Goal: Task Accomplishment & Management: Manage account settings

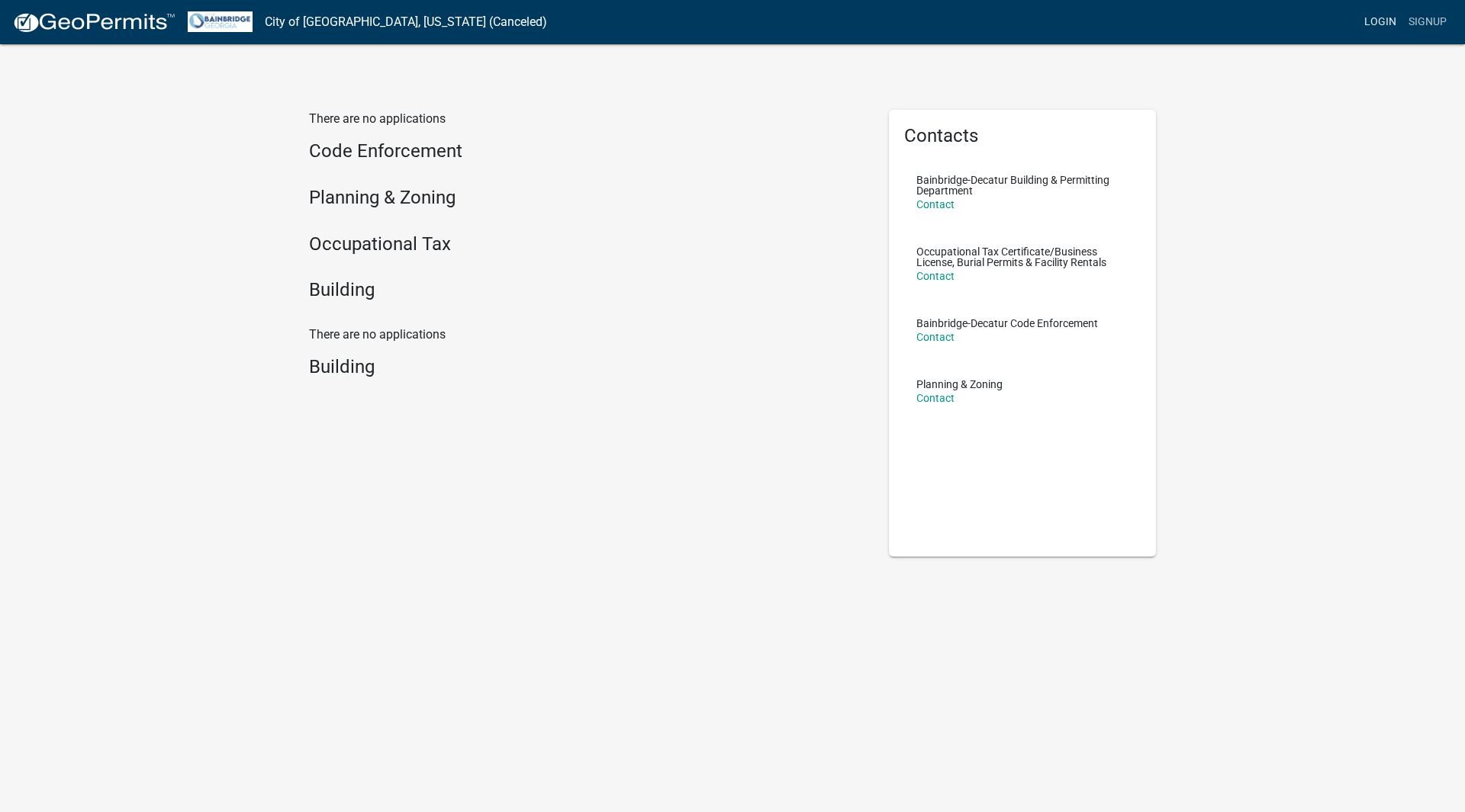
click at [1380, 24] on link "Login" at bounding box center [1379, 22] width 44 height 29
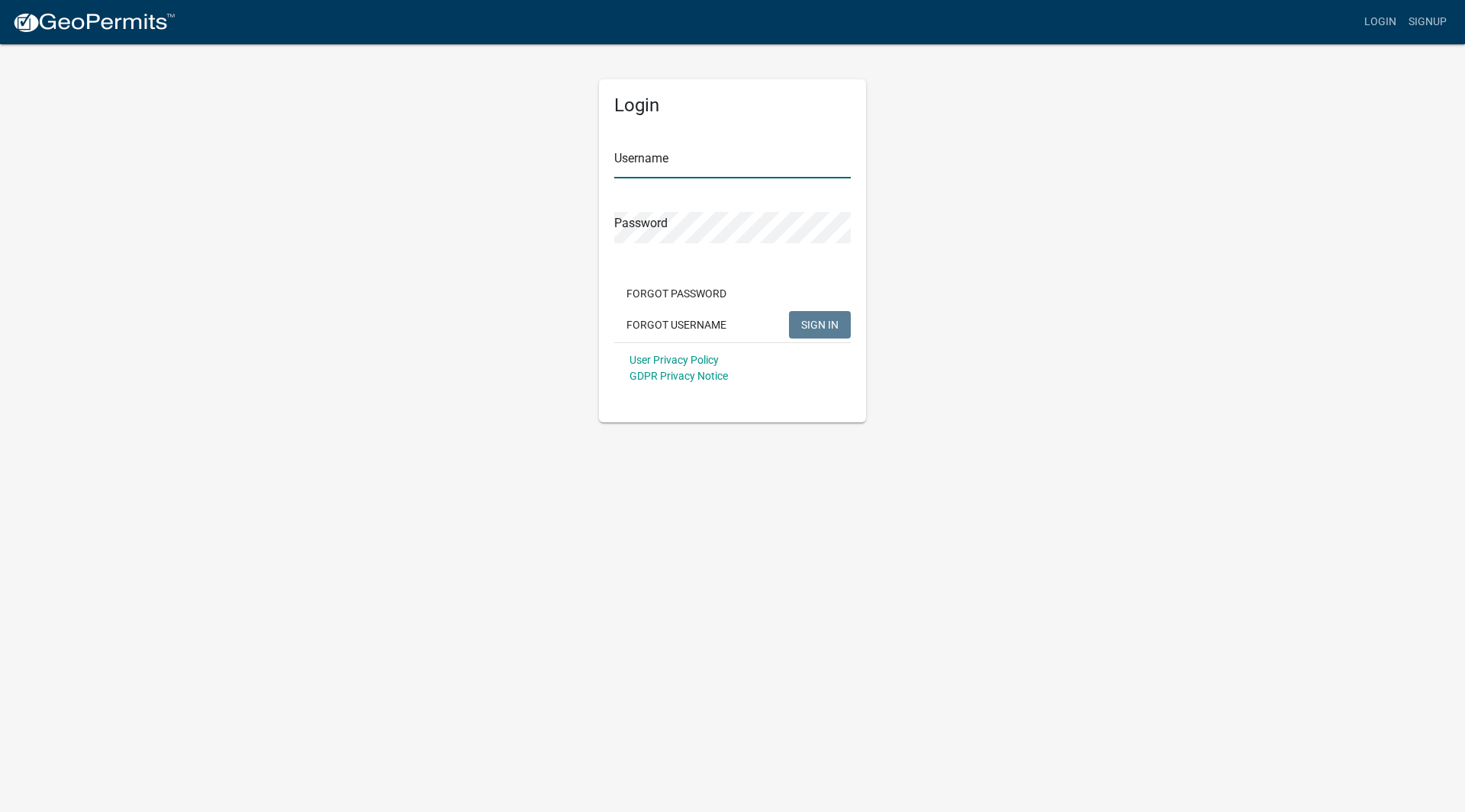
click at [647, 172] on input "Username" at bounding box center [732, 163] width 236 height 31
paste input "[EMAIL_ADDRESS][DOMAIN_NAME]"
type input "[EMAIL_ADDRESS][DOMAIN_NAME]"
click at [1064, 333] on div "Login Username [EMAIL_ADDRESS][DOMAIN_NAME] Password Forgot Password Forgot Use…" at bounding box center [732, 232] width 870 height 380
click at [833, 324] on span "SIGN IN" at bounding box center [820, 324] width 37 height 13
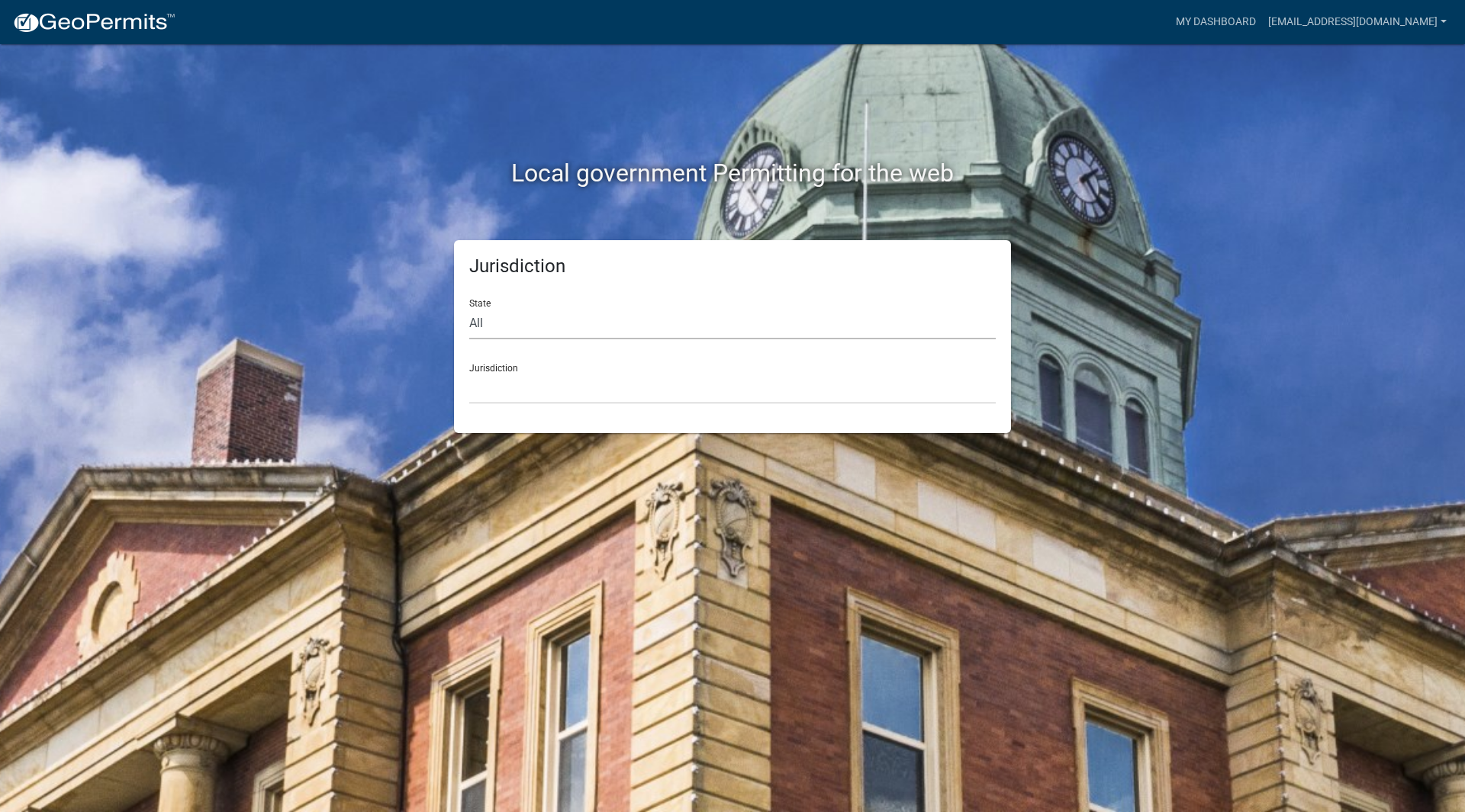
click at [509, 323] on select "All [US_STATE] [US_STATE] [US_STATE] [US_STATE] [US_STATE] [US_STATE] [US_STATE…" at bounding box center [732, 324] width 526 height 31
select select "[US_STATE]"
click at [469, 308] on select "All [US_STATE] [US_STATE] [US_STATE] [US_STATE] [US_STATE] [US_STATE] [US_STATE…" at bounding box center [732, 324] width 526 height 31
click at [567, 397] on select "[GEOGRAPHIC_DATA], [US_STATE][PERSON_NAME][GEOGRAPHIC_DATA], [US_STATE][PERSON_…" at bounding box center [732, 388] width 526 height 31
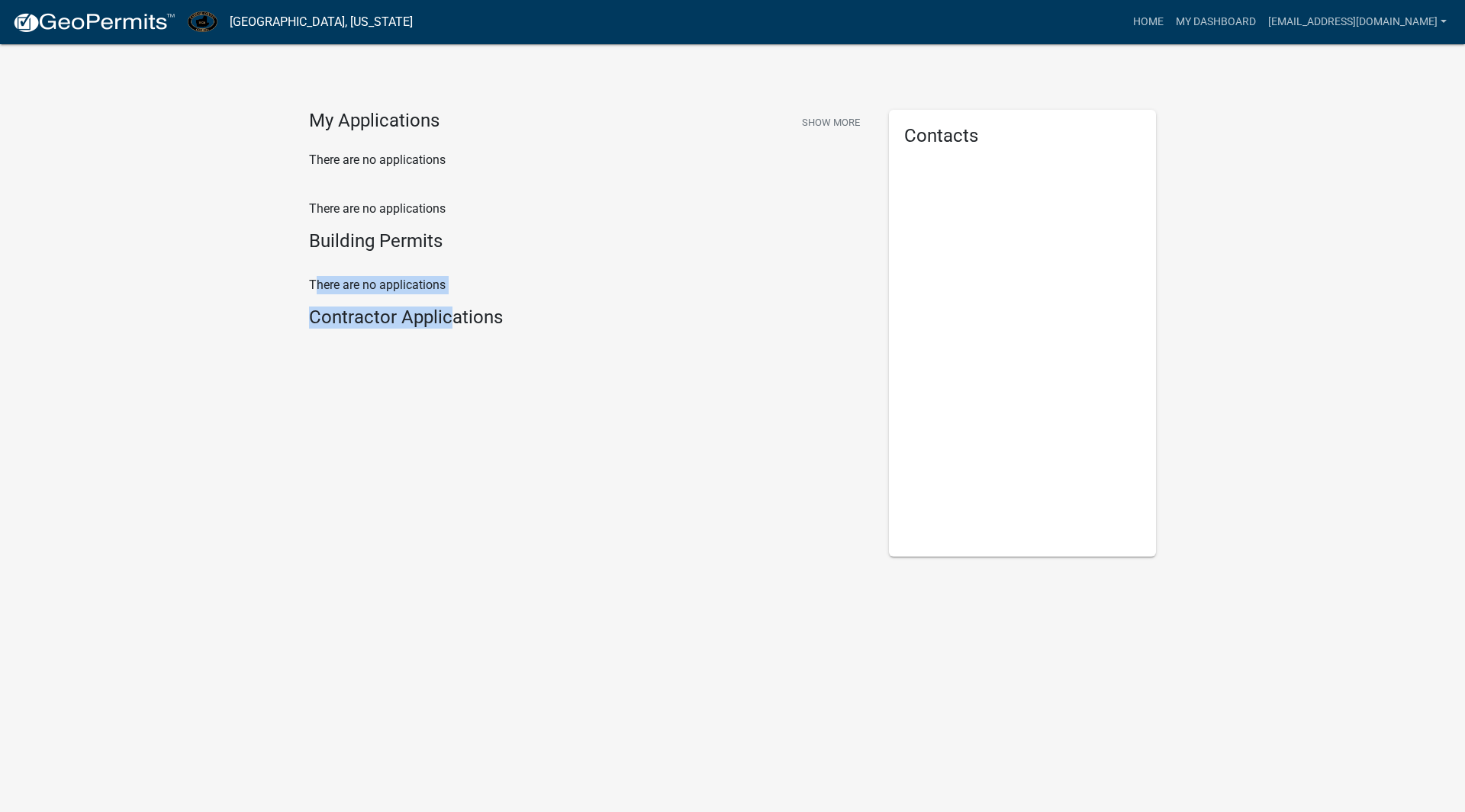
click at [454, 374] on div "My Applications Show More There are no applications There are no applications B…" at bounding box center [588, 334] width 580 height 447
click at [672, 208] on p "There are no applications" at bounding box center [588, 209] width 557 height 19
click at [1169, 12] on link "Home" at bounding box center [1148, 22] width 43 height 29
click at [1169, 19] on link "Home" at bounding box center [1148, 22] width 43 height 29
click at [1169, 29] on link "Home" at bounding box center [1148, 22] width 43 height 29
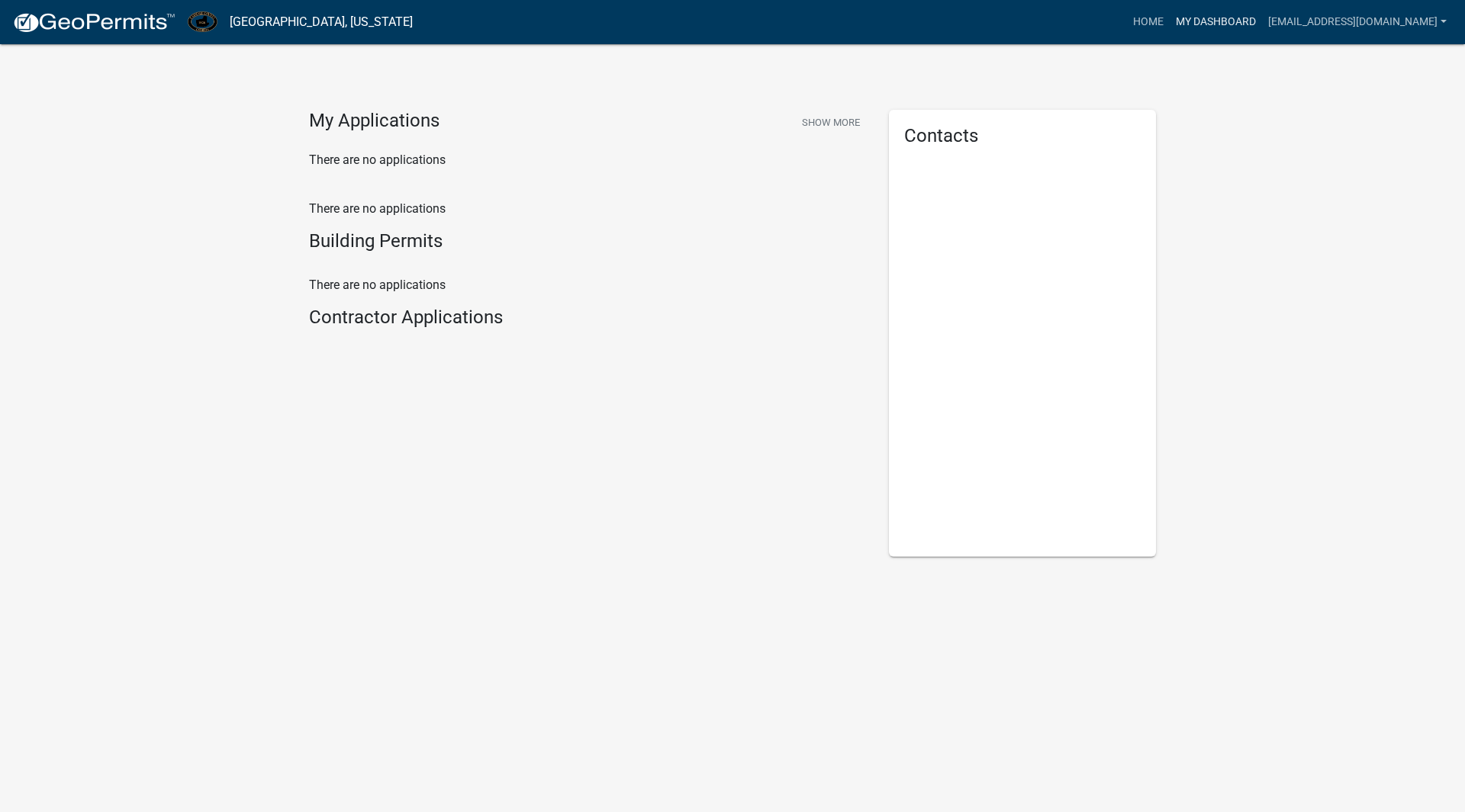
click at [1255, 24] on link "My Dashboard" at bounding box center [1215, 22] width 93 height 29
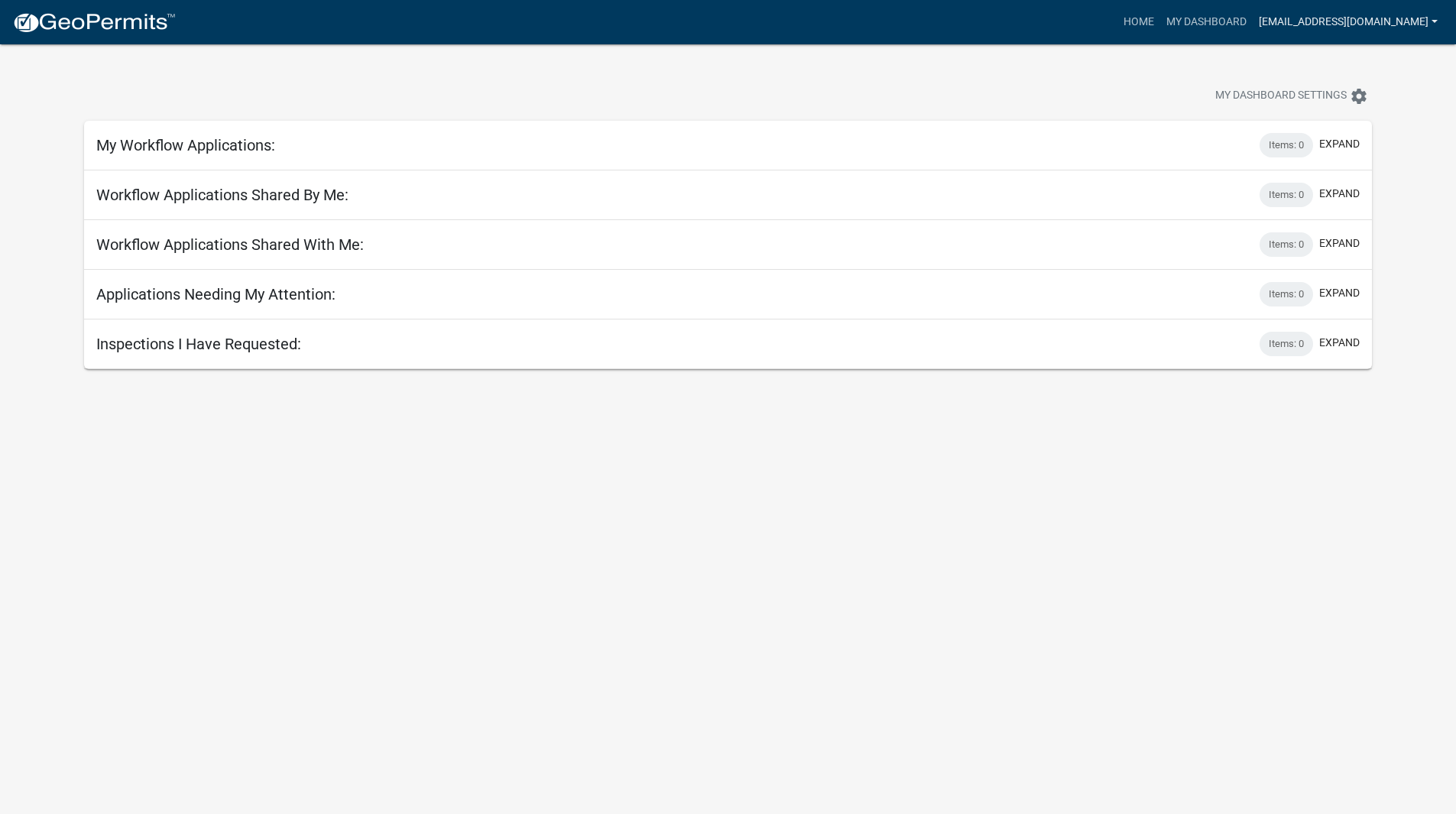
click at [1343, 25] on link "[EMAIL_ADDRESS][DOMAIN_NAME]" at bounding box center [1347, 23] width 191 height 29
click at [1118, 78] on div "My Dashboard Settings settings" at bounding box center [728, 79] width 1310 height 70
click at [267, 244] on h5 "Workflow Applications Shared With Me:" at bounding box center [230, 245] width 268 height 19
click at [1388, 29] on link "[EMAIL_ADDRESS][DOMAIN_NAME]" at bounding box center [1347, 23] width 191 height 29
click at [1252, 68] on div "My Dashboard Settings settings" at bounding box center [728, 79] width 1310 height 70
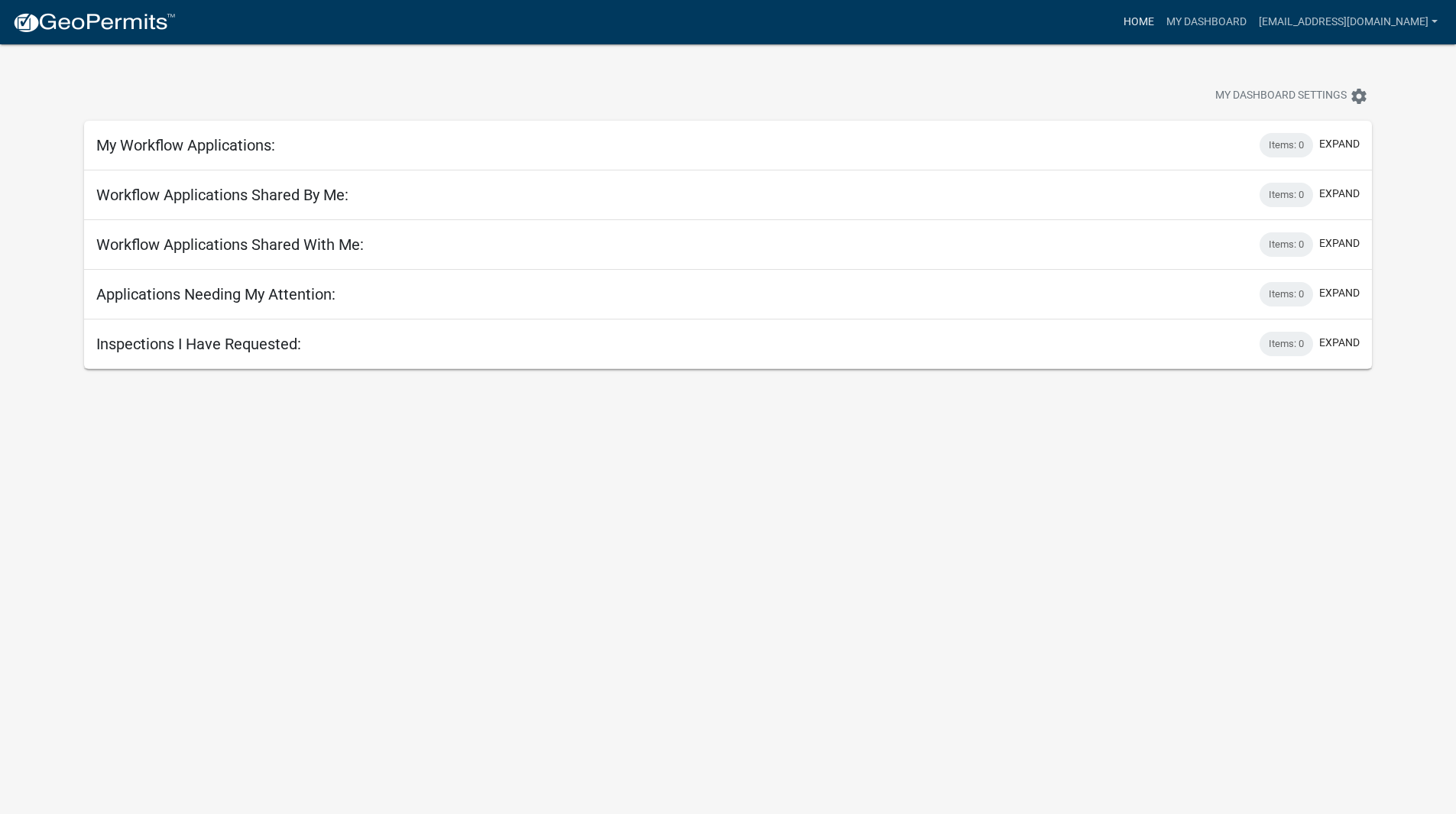
click at [1160, 23] on link "Home" at bounding box center [1139, 23] width 43 height 29
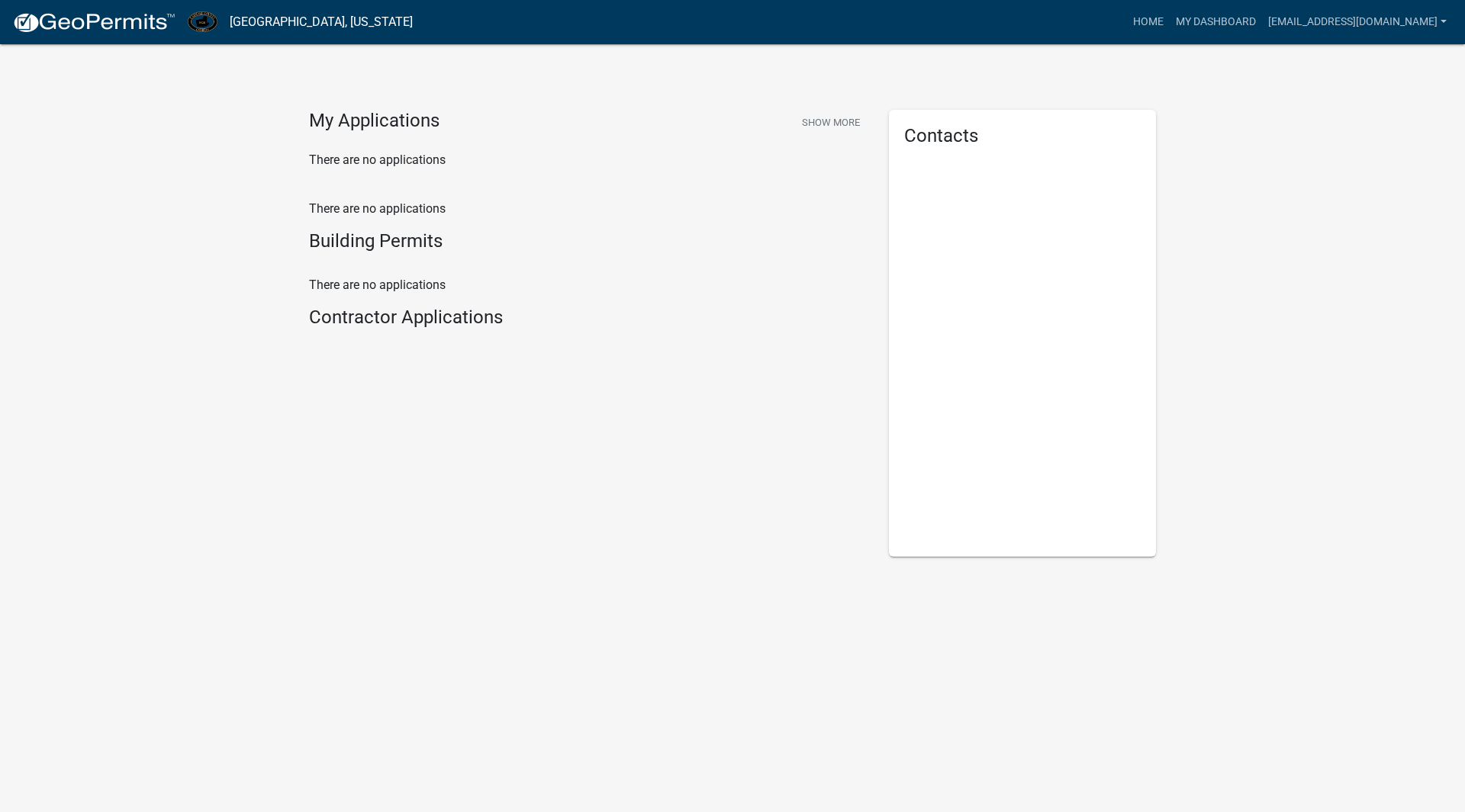
click at [385, 316] on h4 "Contractor Applications" at bounding box center [588, 317] width 557 height 22
click at [1438, 26] on link "[EMAIL_ADDRESS][DOMAIN_NAME]" at bounding box center [1357, 22] width 190 height 29
click at [1359, 113] on link "Logout" at bounding box center [1391, 112] width 122 height 37
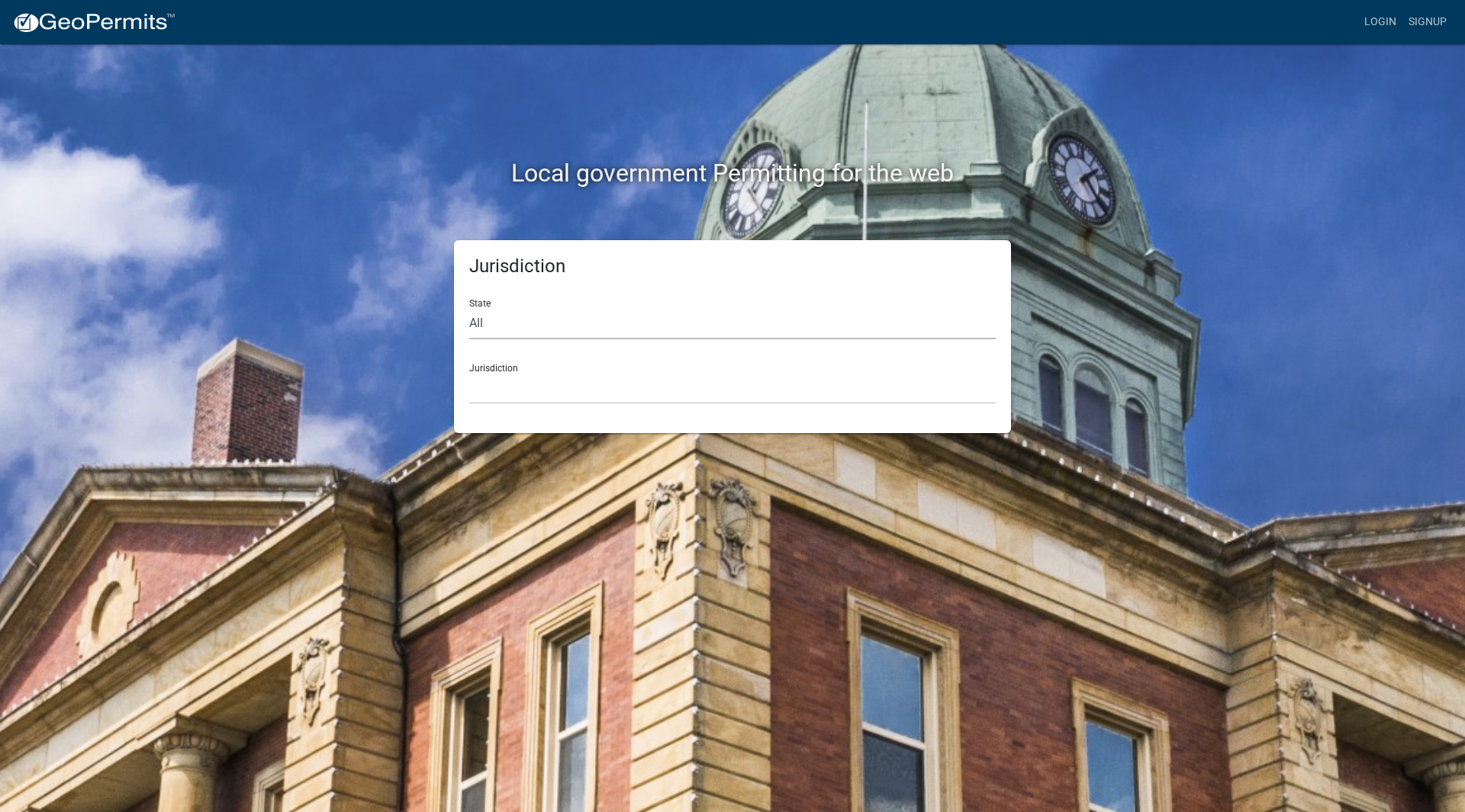
click at [505, 327] on select "All [US_STATE] [US_STATE] [US_STATE] [US_STATE] [US_STATE] [US_STATE] [US_STATE…" at bounding box center [732, 324] width 526 height 31
select select "[US_STATE]"
click at [469, 308] on select "All [US_STATE] [US_STATE] [US_STATE] [US_STATE] [US_STATE] [US_STATE] [US_STATE…" at bounding box center [732, 324] width 526 height 31
click at [509, 386] on select "[GEOGRAPHIC_DATA], [US_STATE][PERSON_NAME][GEOGRAPHIC_DATA], [US_STATE][PERSON_…" at bounding box center [732, 388] width 526 height 31
click at [349, 611] on div "Local government Permitting for the web Jurisdiction State All [US_STATE] [US_S…" at bounding box center [732, 406] width 1465 height 812
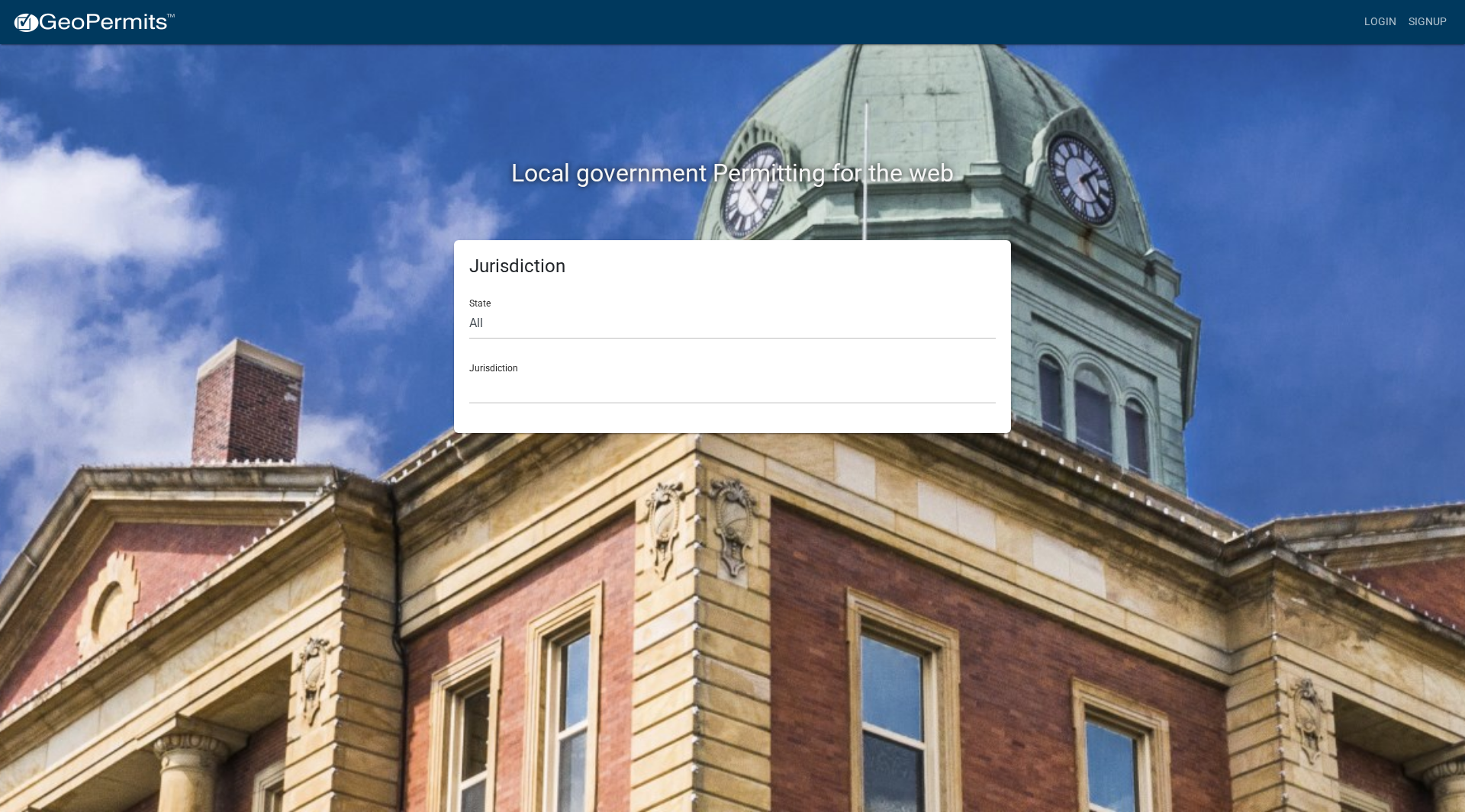
click at [498, 410] on div "Jurisdiction State All [US_STATE] [US_STATE] [US_STATE] [US_STATE] [US_STATE] […" at bounding box center [732, 337] width 557 height 193
click at [501, 396] on select "[GEOGRAPHIC_DATA], [US_STATE][PERSON_NAME][GEOGRAPHIC_DATA], [US_STATE][PERSON_…" at bounding box center [732, 388] width 526 height 31
drag, startPoint x: 500, startPoint y: 396, endPoint x: 501, endPoint y: 379, distance: 17.0
click at [500, 396] on select "[GEOGRAPHIC_DATA], [US_STATE][PERSON_NAME][GEOGRAPHIC_DATA], [US_STATE][PERSON_…" at bounding box center [732, 388] width 526 height 31
click at [534, 320] on select "All [US_STATE] [US_STATE] [US_STATE] [US_STATE] [US_STATE] [US_STATE] [US_STATE…" at bounding box center [732, 324] width 526 height 31
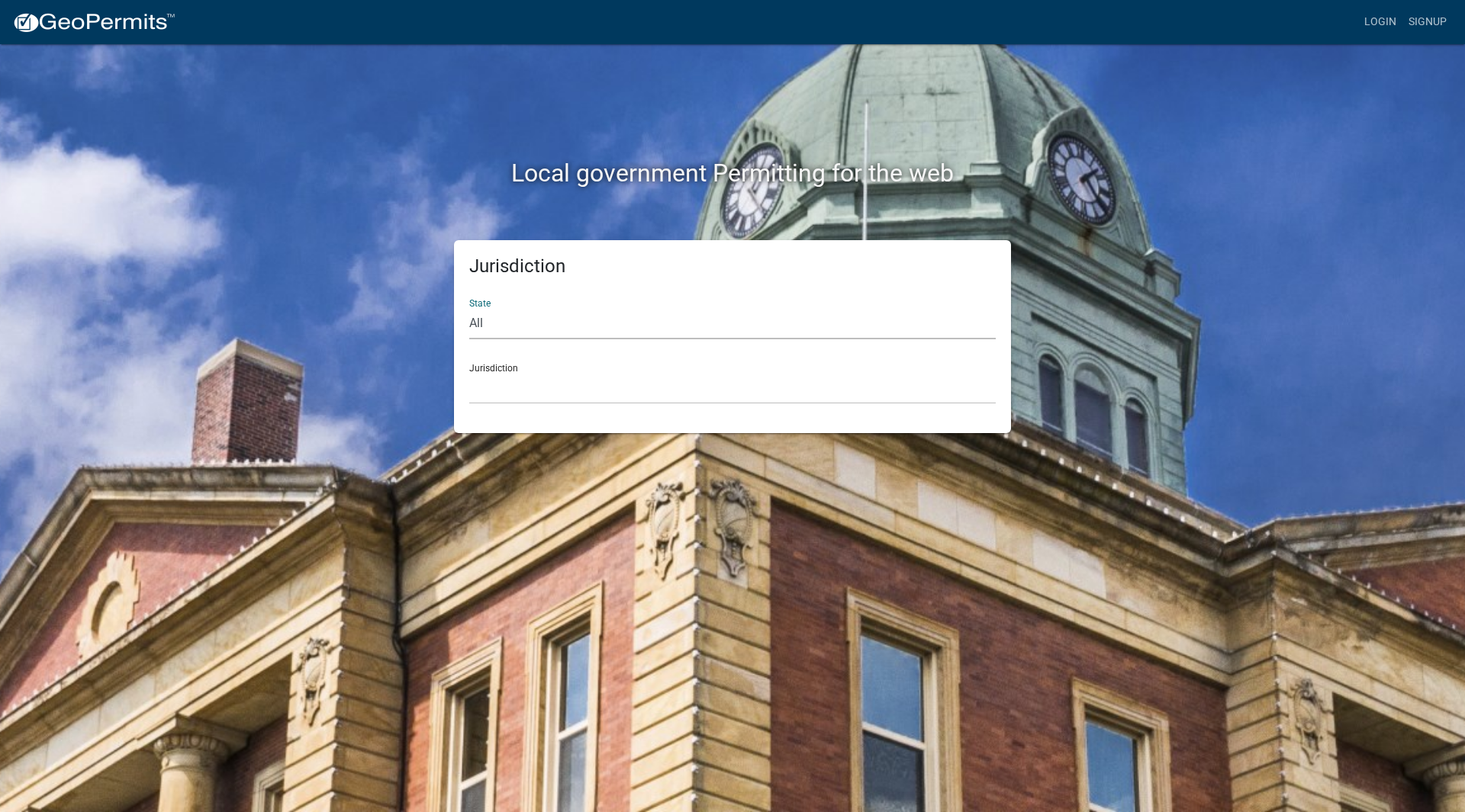
click at [469, 308] on select "All [US_STATE] [US_STATE] [US_STATE] [US_STATE] [US_STATE] [US_STATE] [US_STATE…" at bounding box center [732, 324] width 526 height 31
click at [518, 385] on select "[GEOGRAPHIC_DATA], [US_STATE] [GEOGRAPHIC_DATA], [US_STATE][PERSON_NAME][GEOGRA…" at bounding box center [732, 388] width 526 height 31
click at [350, 264] on div "Jurisdiction State All [US_STATE] [US_STATE] [US_STATE] [US_STATE] [US_STATE] […" at bounding box center [732, 337] width 870 height 193
click at [534, 383] on select "[GEOGRAPHIC_DATA], [US_STATE] [GEOGRAPHIC_DATA], [US_STATE][PERSON_NAME][GEOGRA…" at bounding box center [732, 388] width 526 height 31
click at [429, 396] on div "Jurisdiction State All [US_STATE] [US_STATE] [US_STATE] [US_STATE] [US_STATE] […" at bounding box center [732, 337] width 870 height 193
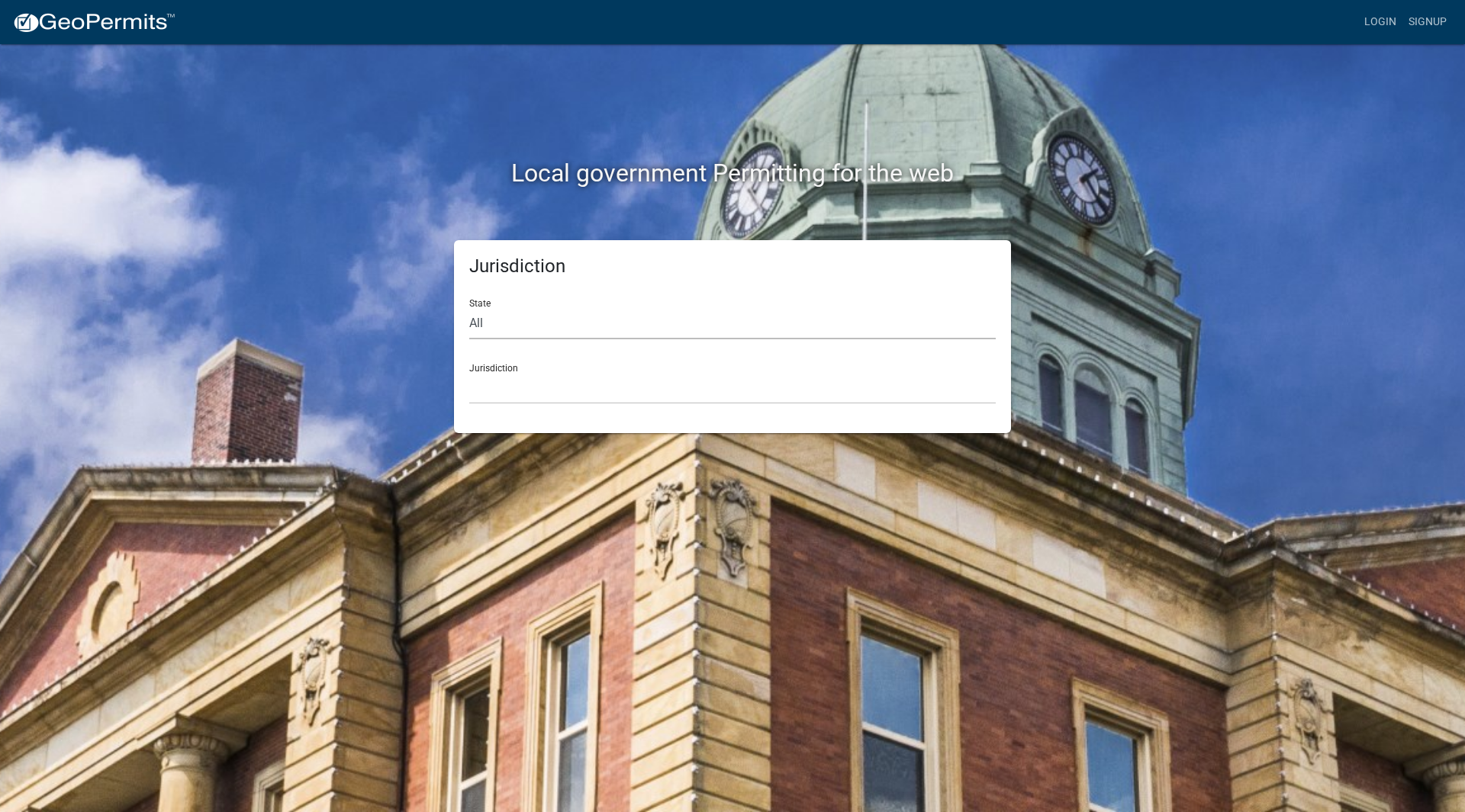
click at [539, 329] on select "All [US_STATE] [US_STATE] [US_STATE] [US_STATE] [US_STATE] [US_STATE] [US_STATE…" at bounding box center [732, 324] width 526 height 31
select select "[US_STATE]"
click at [469, 308] on select "All [US_STATE] [US_STATE] [US_STATE] [US_STATE] [US_STATE] [US_STATE] [US_STATE…" at bounding box center [732, 324] width 526 height 31
click at [525, 400] on select "[GEOGRAPHIC_DATA], [US_STATE][PERSON_NAME][GEOGRAPHIC_DATA], [US_STATE][PERSON_…" at bounding box center [732, 388] width 526 height 31
click at [704, 394] on select "[GEOGRAPHIC_DATA], [US_STATE][PERSON_NAME][GEOGRAPHIC_DATA], [US_STATE][PERSON_…" at bounding box center [732, 388] width 526 height 31
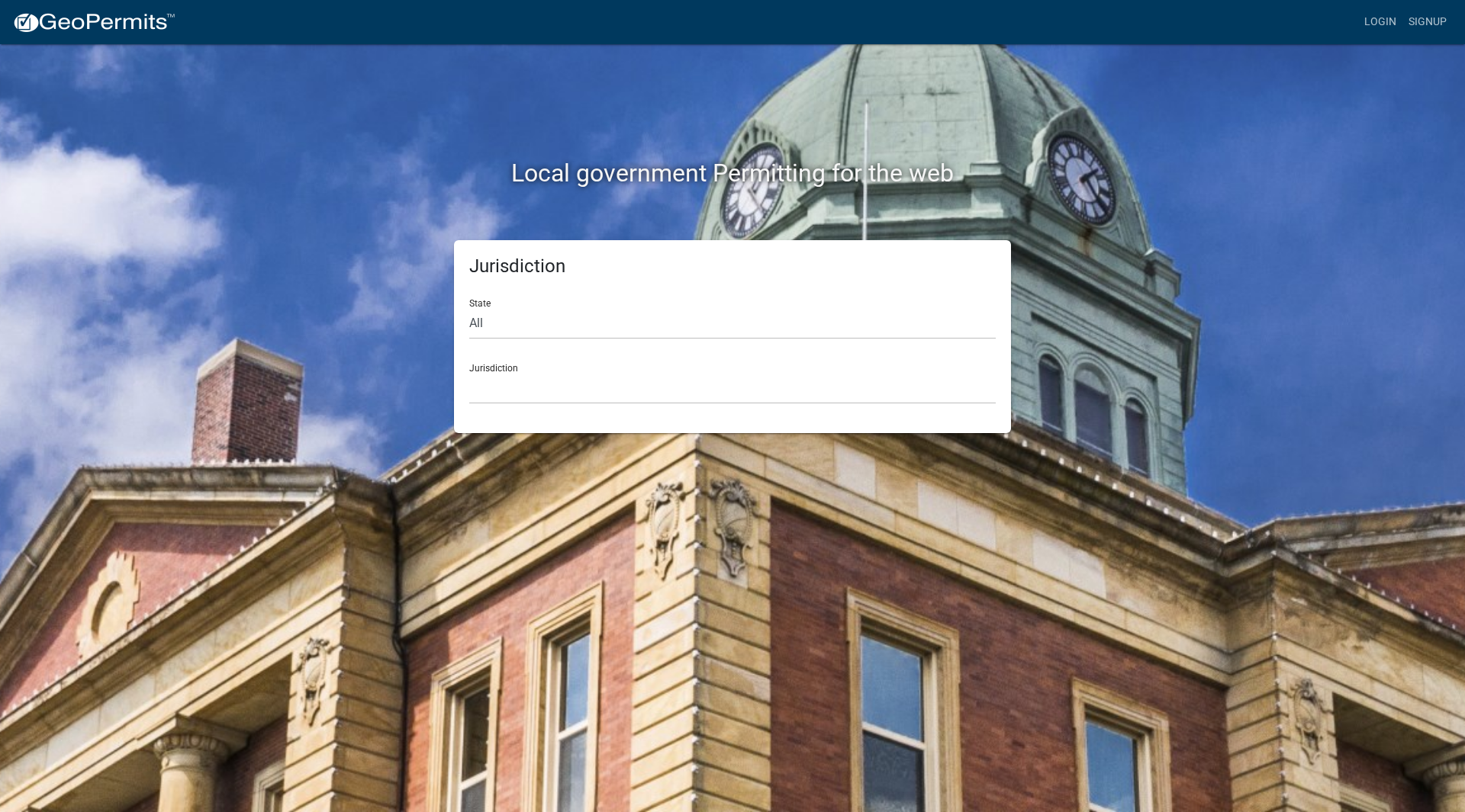
click at [589, 420] on div "Jurisdiction State All [US_STATE] [US_STATE] [US_STATE] [US_STATE] [US_STATE] […" at bounding box center [732, 337] width 557 height 193
click at [613, 400] on select "[GEOGRAPHIC_DATA], [US_STATE][PERSON_NAME][GEOGRAPHIC_DATA], [US_STATE][PERSON_…" at bounding box center [732, 388] width 526 height 31
